Goal: Task Accomplishment & Management: Manage account settings

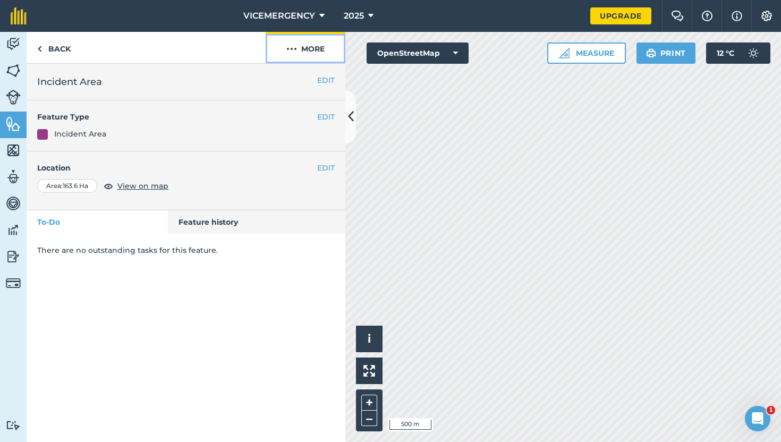
click at [291, 51] on img at bounding box center [291, 49] width 11 height 13
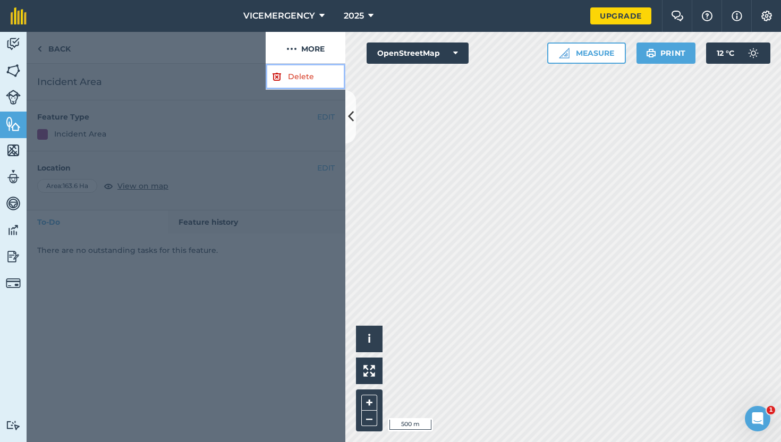
click at [287, 73] on link "Delete" at bounding box center [306, 77] width 80 height 26
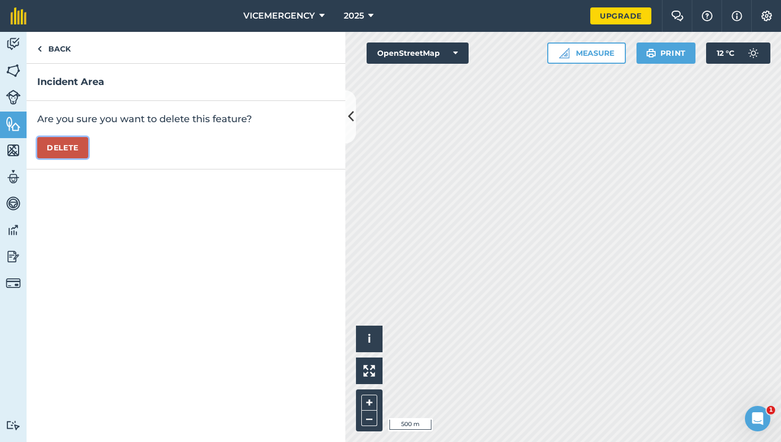
click at [80, 149] on button "Delete" at bounding box center [62, 147] width 51 height 21
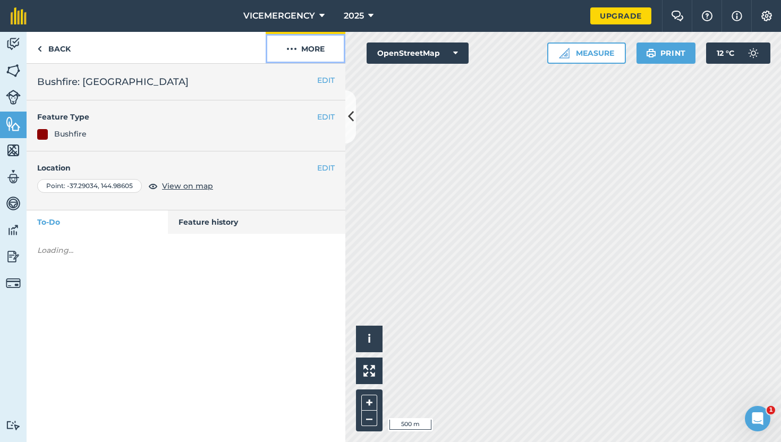
click at [327, 55] on button "More" at bounding box center [306, 47] width 80 height 31
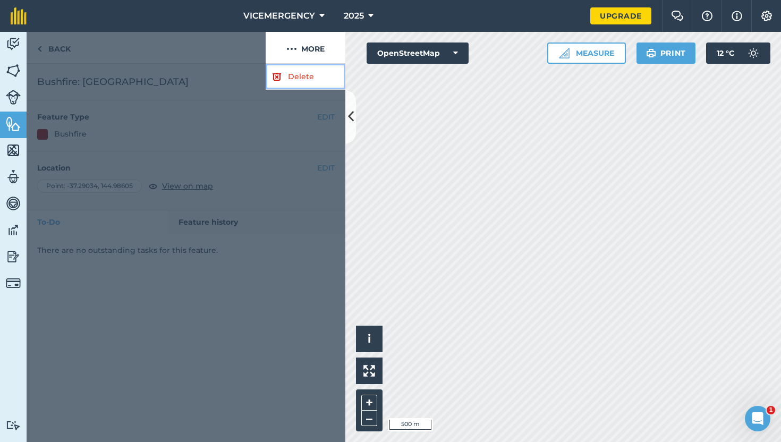
click at [297, 73] on link "Delete" at bounding box center [306, 77] width 80 height 26
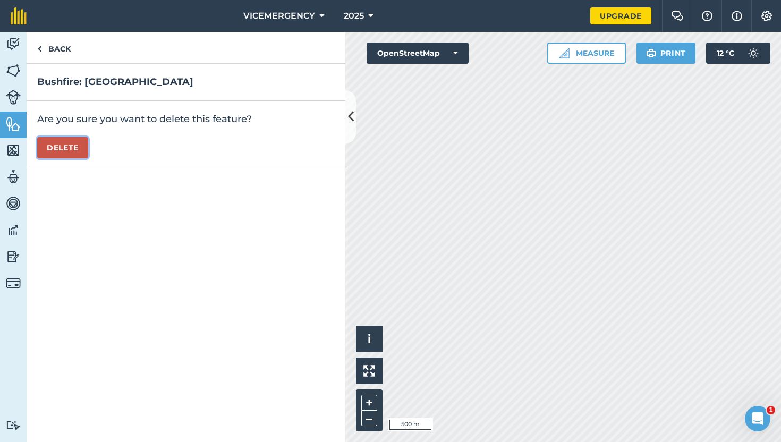
click at [70, 148] on button "Delete" at bounding box center [62, 147] width 51 height 21
